Goal: Information Seeking & Learning: Find specific page/section

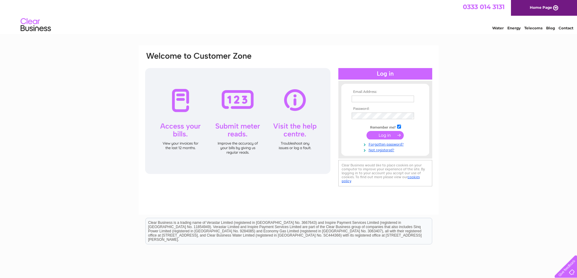
type input "[EMAIL_ADDRESS][DOMAIN_NAME]"
click at [495, 120] on div "Email Address: [EMAIL_ADDRESS][DOMAIN_NAME] Password:" at bounding box center [288, 181] width 577 height 273
click at [387, 132] on input "submit" at bounding box center [384, 135] width 37 height 8
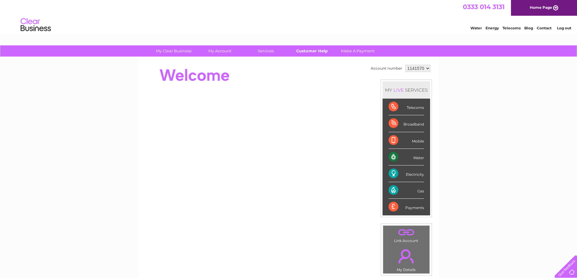
click at [304, 49] on link "Customer Help" at bounding box center [312, 50] width 50 height 11
